Goal: Use online tool/utility: Utilize a website feature to perform a specific function

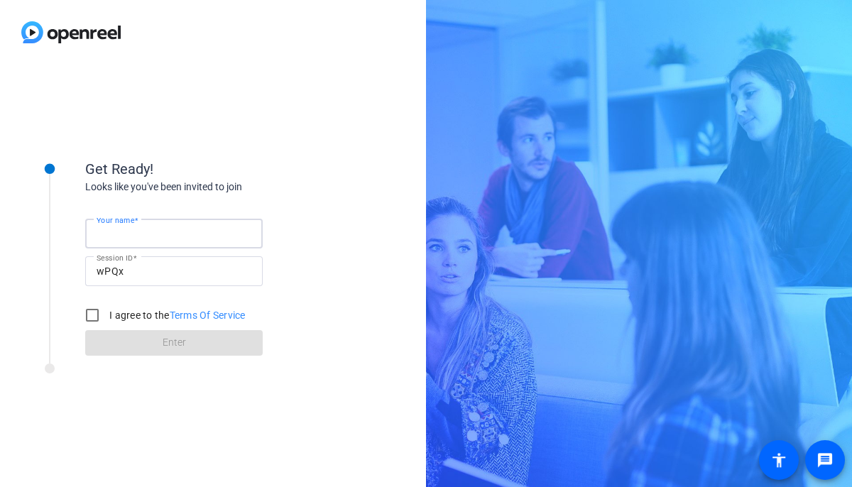
click at [162, 231] on input "Your name" at bounding box center [174, 233] width 155 height 17
type input "[PERSON_NAME]"
click at [94, 316] on input "I agree to the Terms Of Service" at bounding box center [92, 315] width 28 height 28
checkbox input "true"
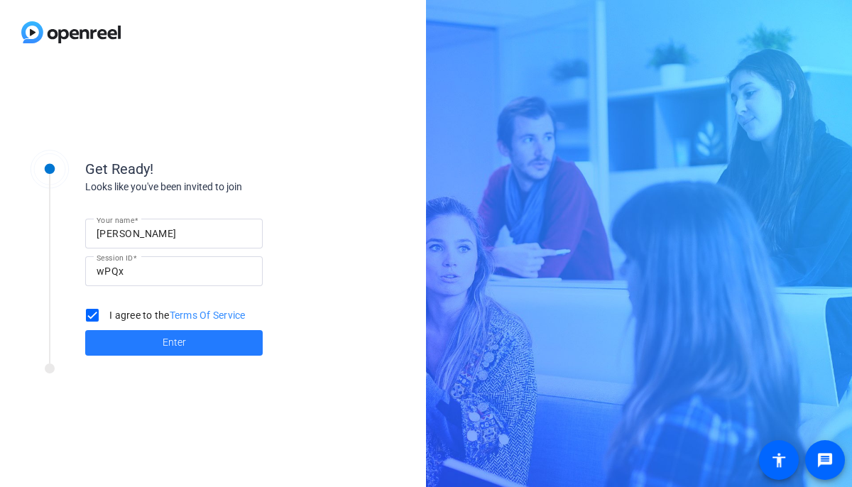
click at [112, 341] on span at bounding box center [174, 343] width 178 height 34
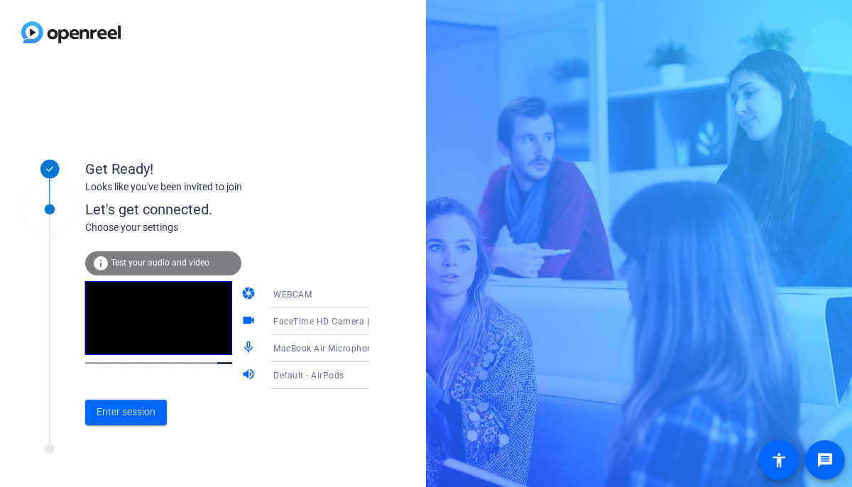
click at [142, 268] on div "info Test your audio and video" at bounding box center [163, 263] width 156 height 24
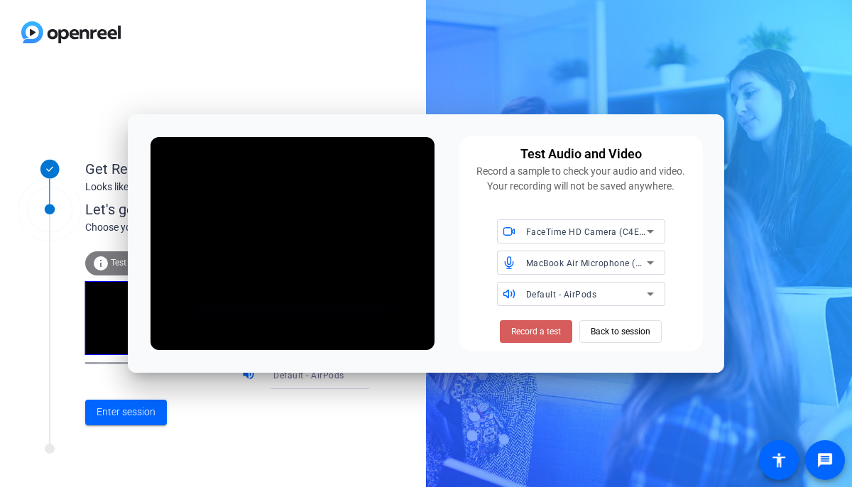
click at [532, 333] on span "Record a test" at bounding box center [536, 331] width 50 height 13
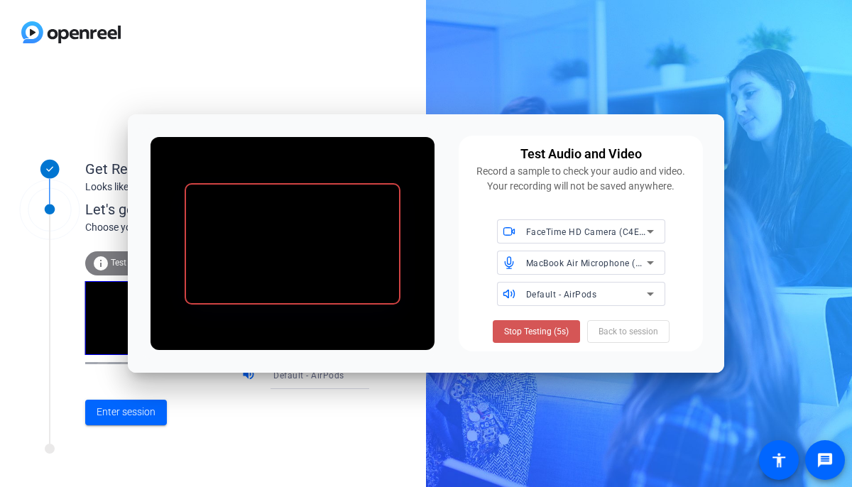
click at [532, 333] on span "Stop Testing (5s)" at bounding box center [536, 331] width 65 height 13
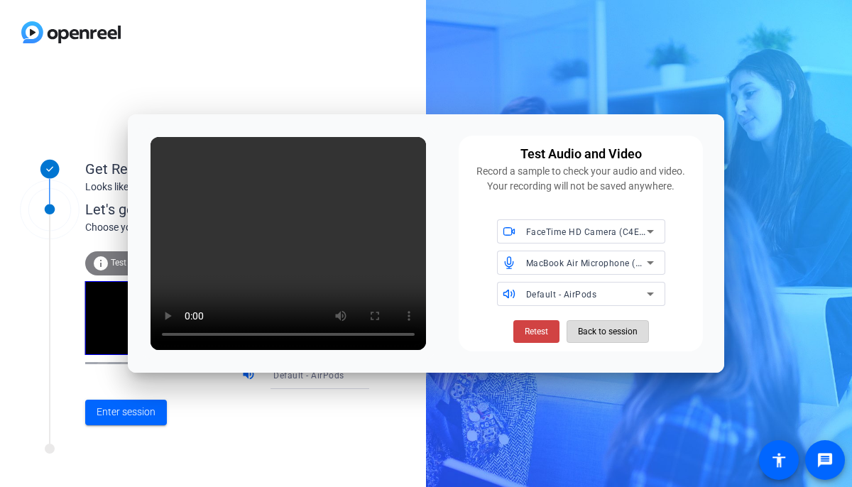
click at [591, 332] on span "Back to session" at bounding box center [608, 331] width 60 height 27
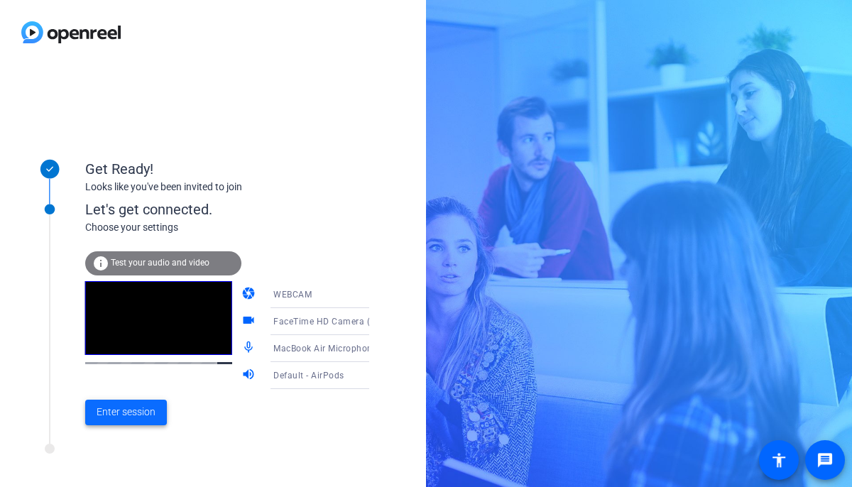
click at [126, 412] on span "Enter session" at bounding box center [126, 412] width 59 height 15
